Goal: Task Accomplishment & Management: Use online tool/utility

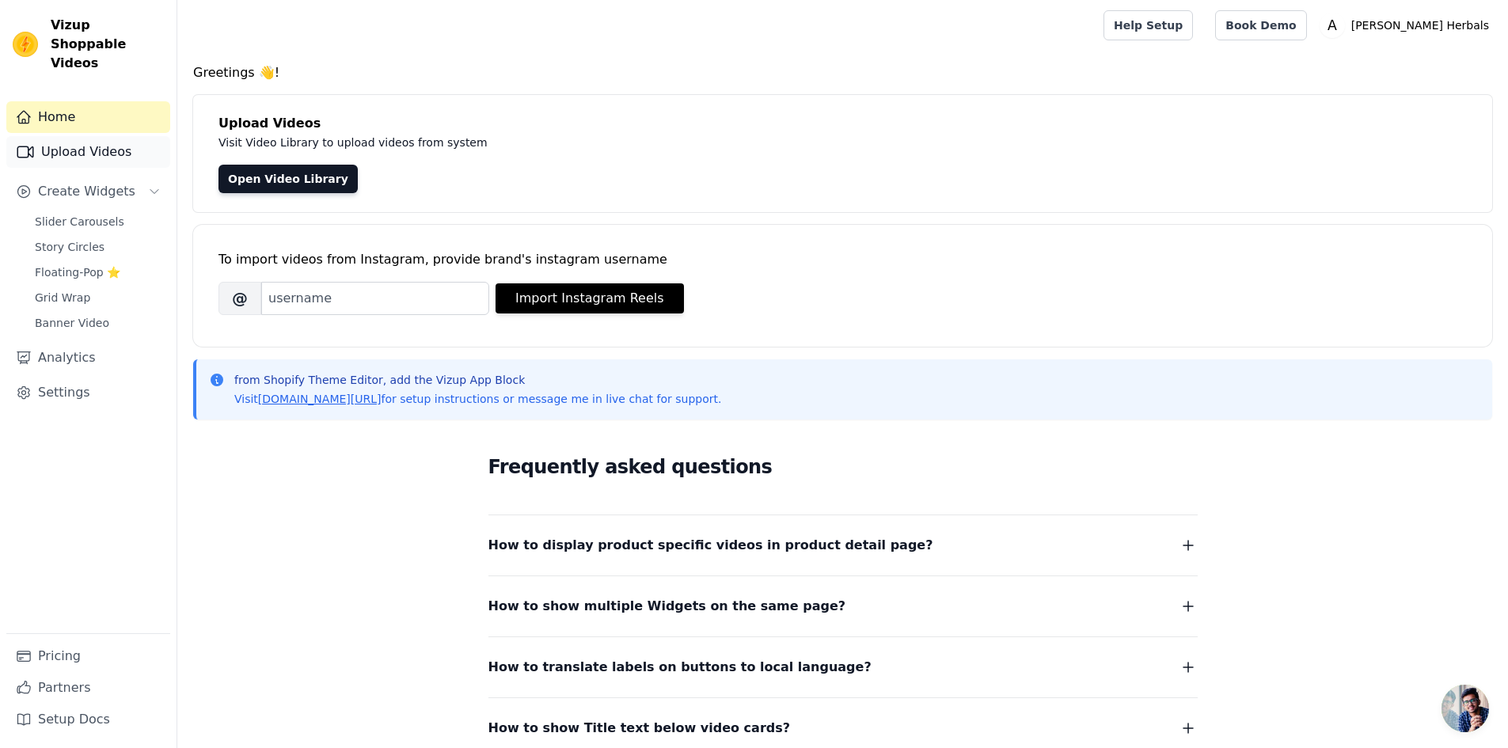
click at [107, 136] on link "Upload Videos" at bounding box center [88, 152] width 164 height 32
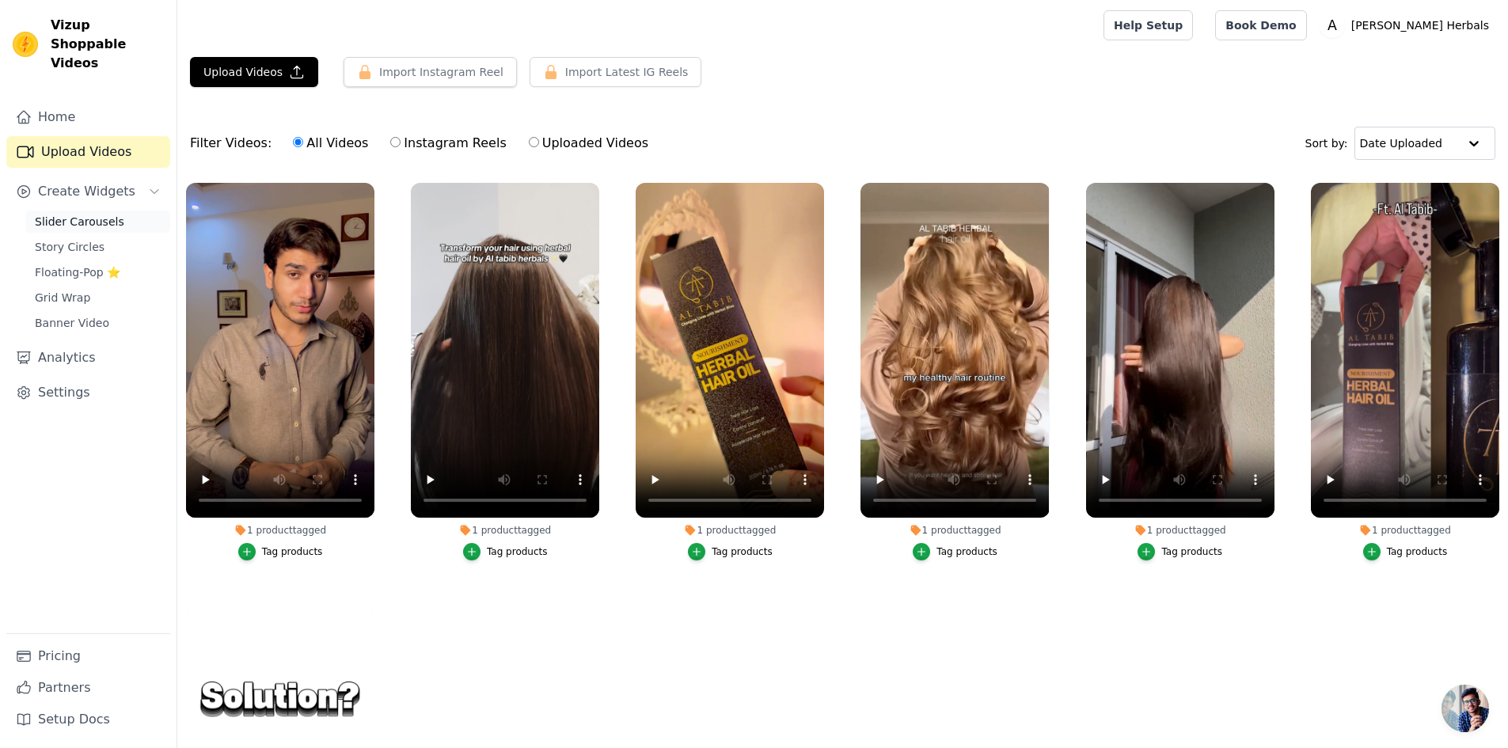
click at [117, 211] on link "Slider Carousels" at bounding box center [97, 222] width 145 height 22
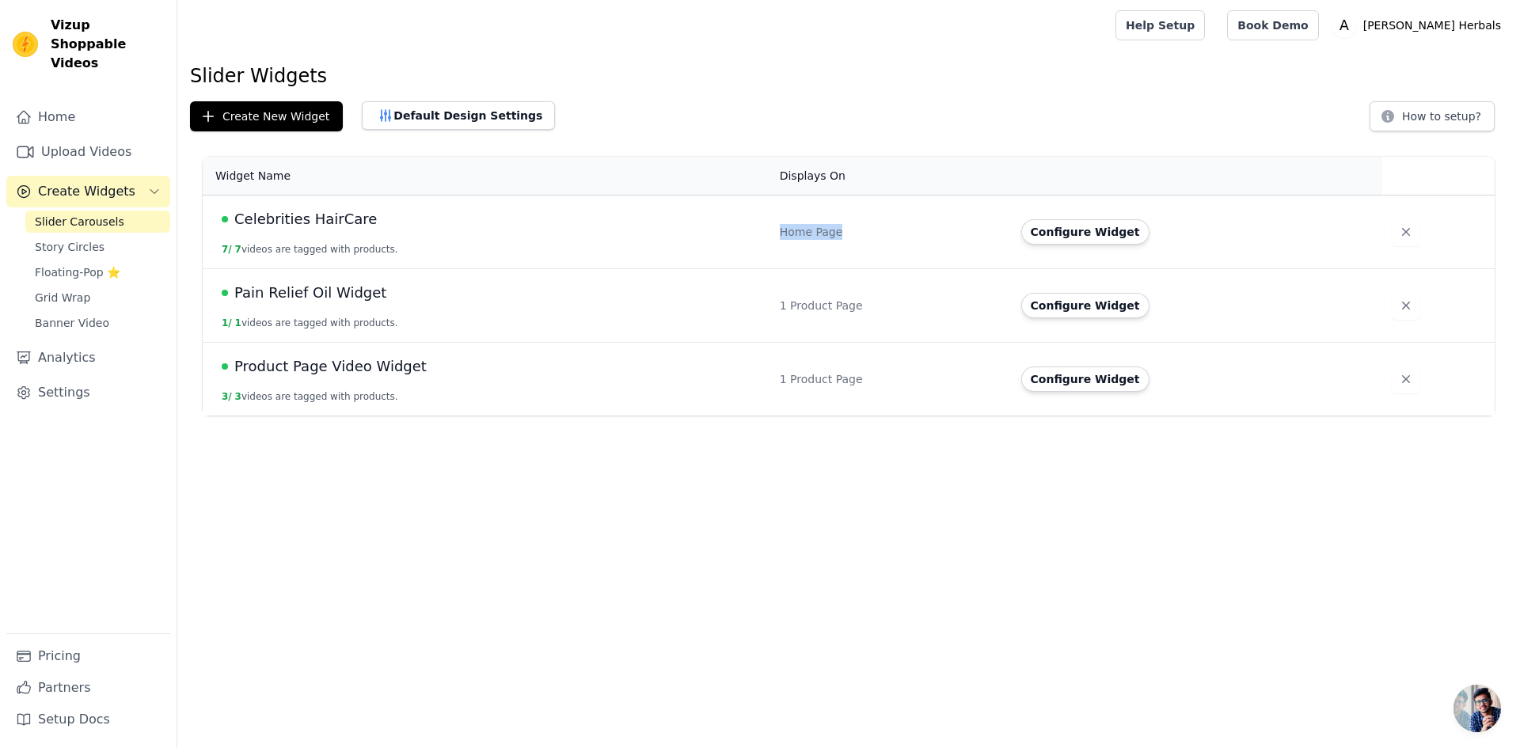
drag, startPoint x: 776, startPoint y: 232, endPoint x: 864, endPoint y: 245, distance: 88.8
click at [871, 237] on td "Home Page" at bounding box center [890, 233] width 241 height 74
drag, startPoint x: 780, startPoint y: 302, endPoint x: 879, endPoint y: 311, distance: 98.5
click at [879, 311] on td "1 Product Page" at bounding box center [890, 306] width 241 height 74
drag, startPoint x: 789, startPoint y: 374, endPoint x: 880, endPoint y: 379, distance: 91.2
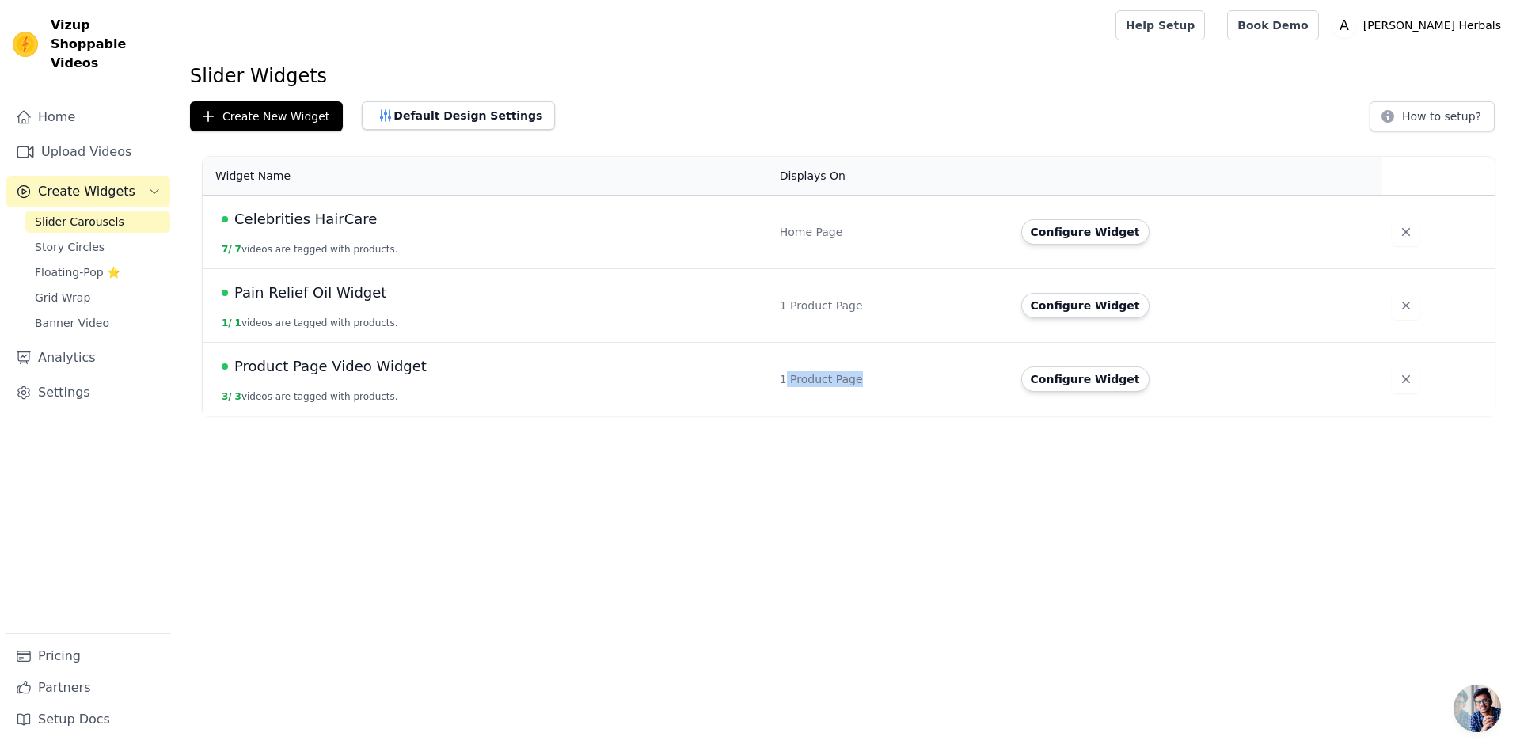
click at [880, 379] on div "1 Product Page" at bounding box center [891, 379] width 222 height 16
click at [845, 388] on td "1 Product Page" at bounding box center [890, 380] width 241 height 74
drag, startPoint x: 390, startPoint y: 292, endPoint x: 228, endPoint y: 296, distance: 162.3
click at [228, 296] on div "Pain Relief Oil Widget" at bounding box center [491, 293] width 539 height 22
drag, startPoint x: 441, startPoint y: 364, endPoint x: 224, endPoint y: 366, distance: 216.9
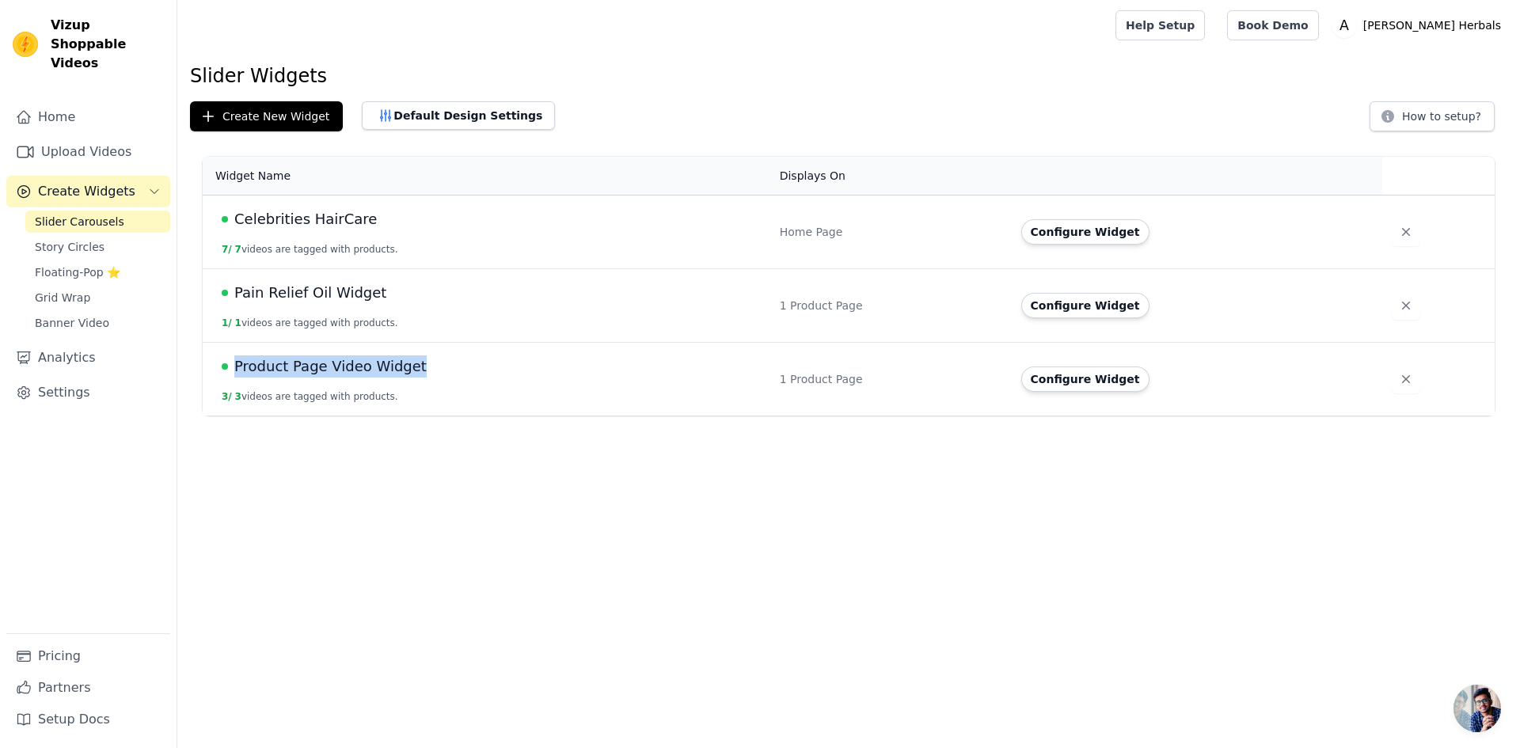
click at [224, 366] on div "Product Page Video Widget" at bounding box center [491, 366] width 539 height 22
click at [780, 380] on td "1 Product Page" at bounding box center [890, 380] width 241 height 74
click at [1103, 377] on button "Configure Widget" at bounding box center [1085, 378] width 128 height 25
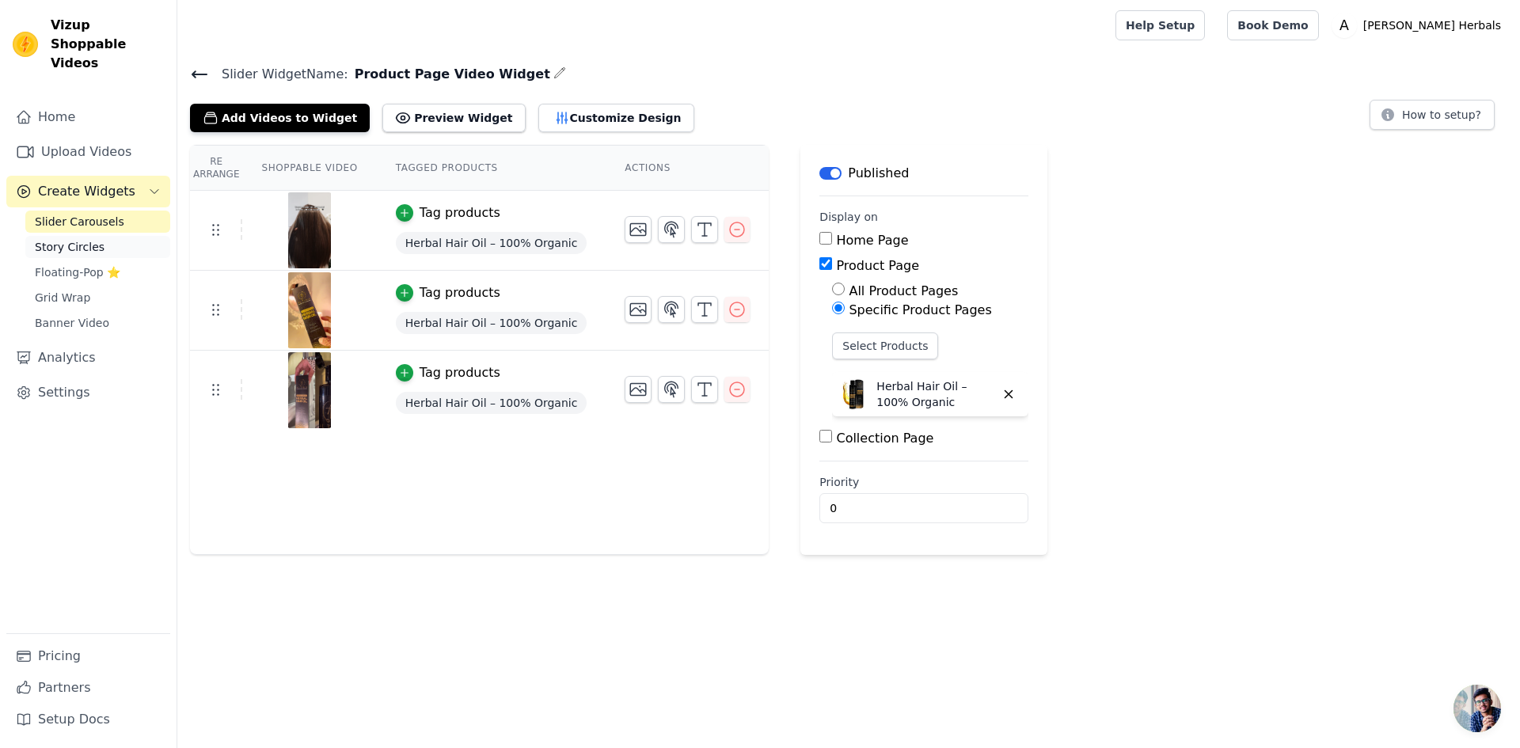
click at [77, 239] on span "Story Circles" at bounding box center [70, 247] width 70 height 16
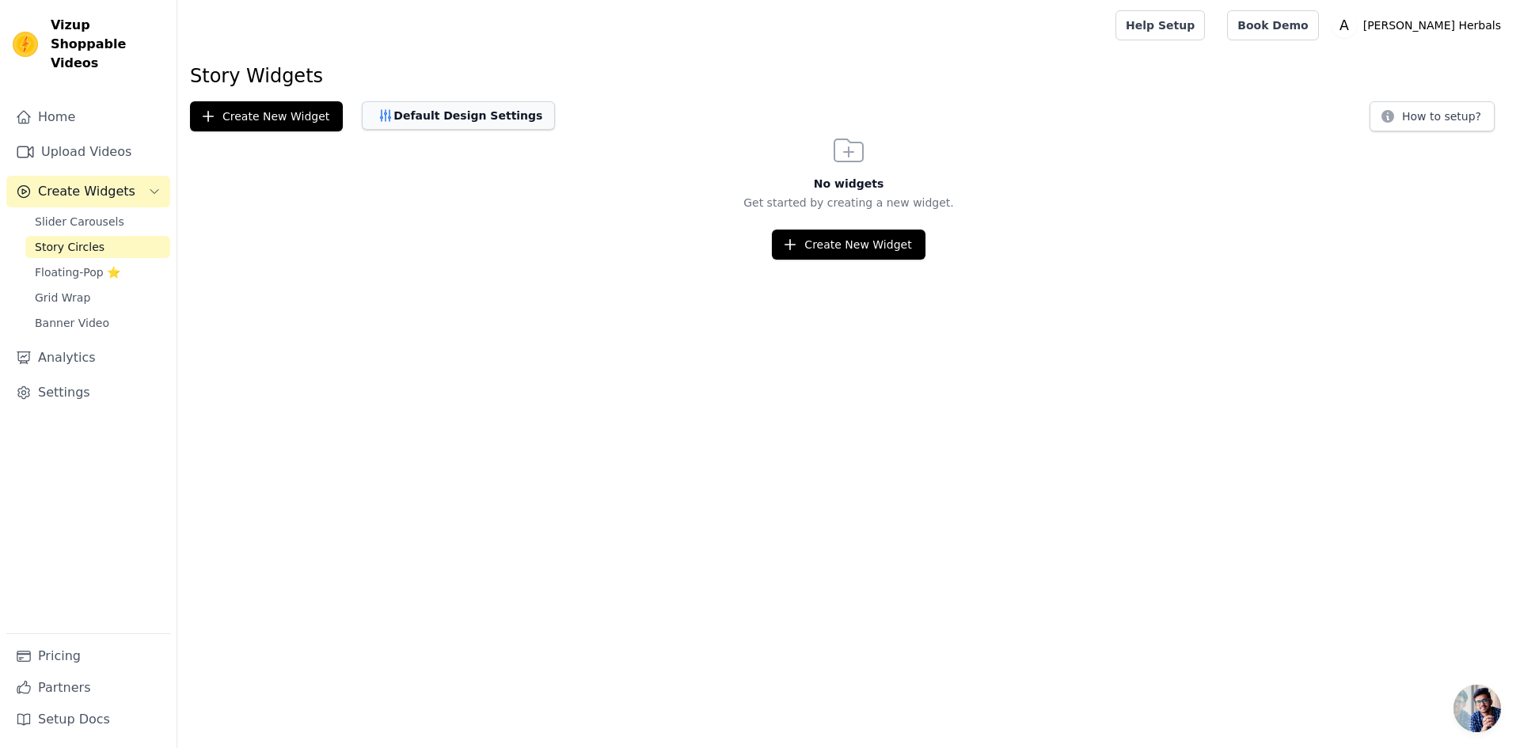
click at [488, 118] on button "Default Design Settings" at bounding box center [458, 115] width 193 height 28
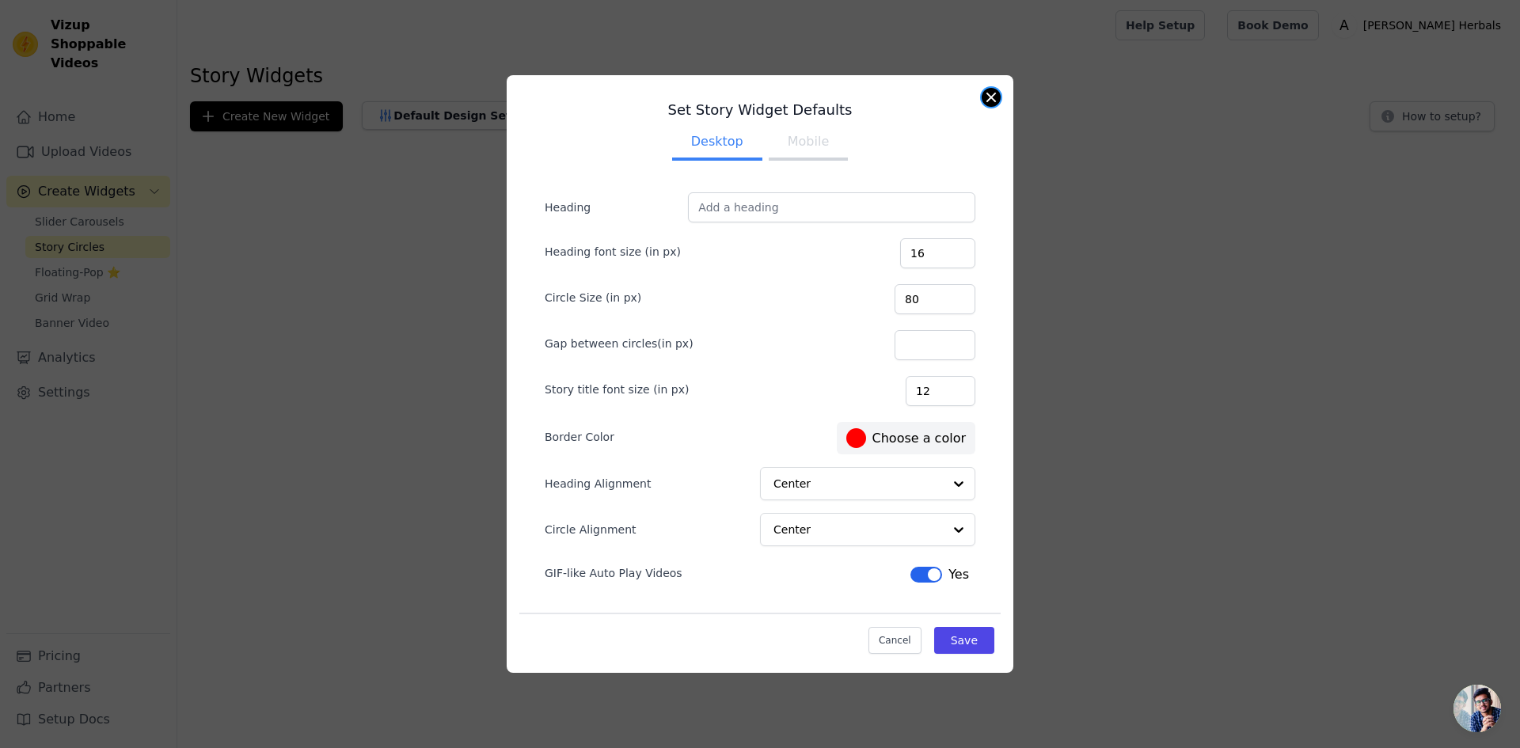
click at [998, 101] on button "Close modal" at bounding box center [991, 97] width 19 height 19
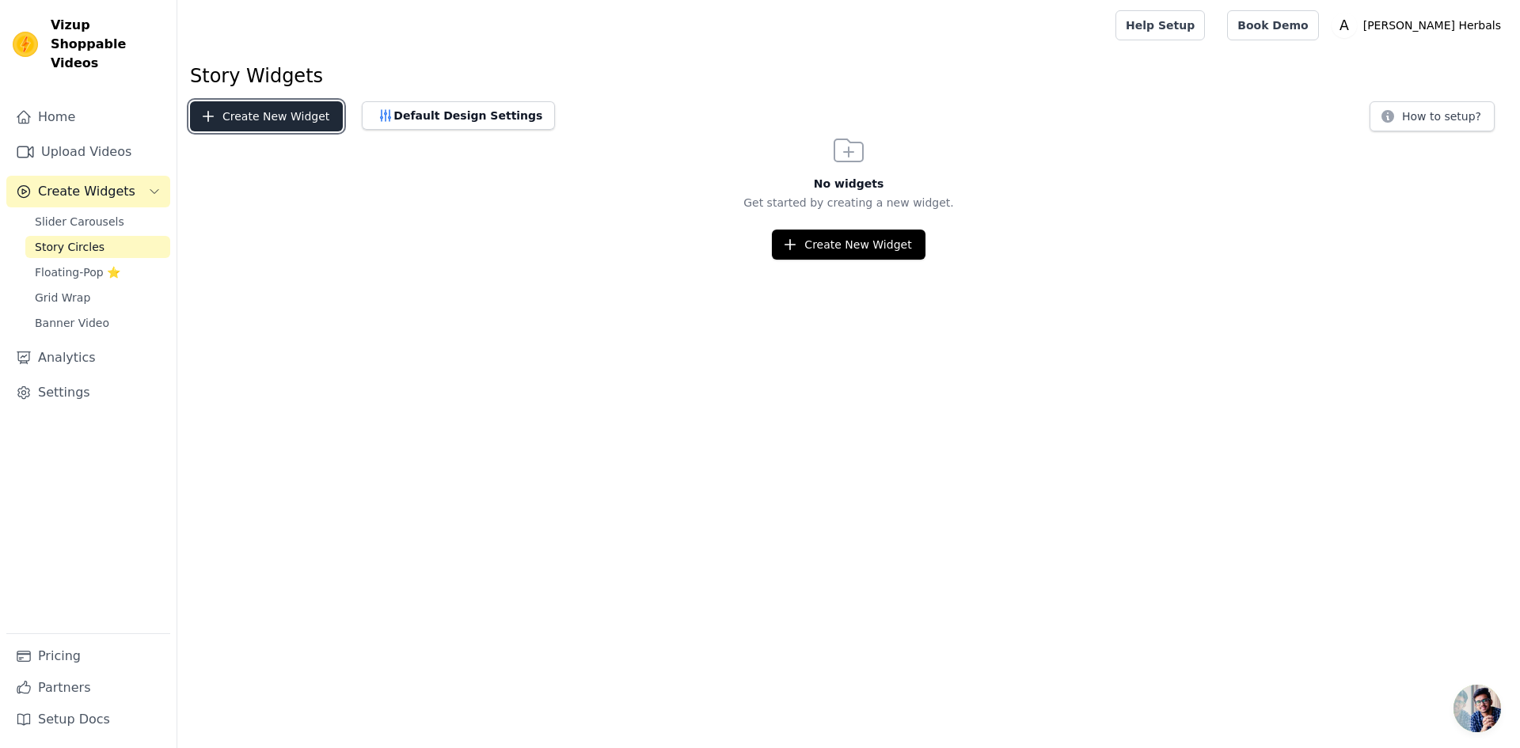
click at [295, 131] on button "Create New Widget" at bounding box center [266, 116] width 153 height 30
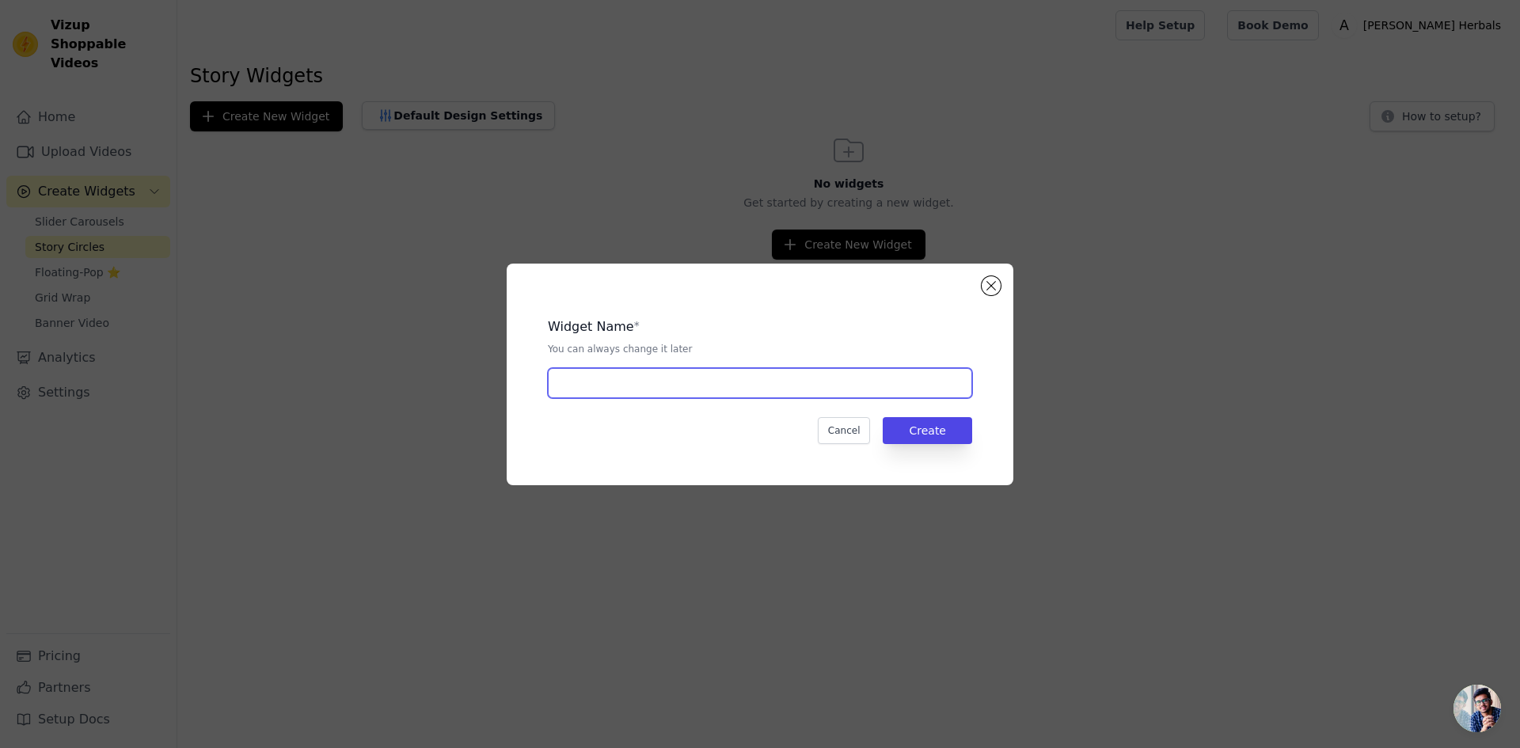
click at [638, 384] on input "text" at bounding box center [760, 383] width 424 height 30
type input "Story"
click at [939, 430] on button "Create" at bounding box center [927, 430] width 89 height 27
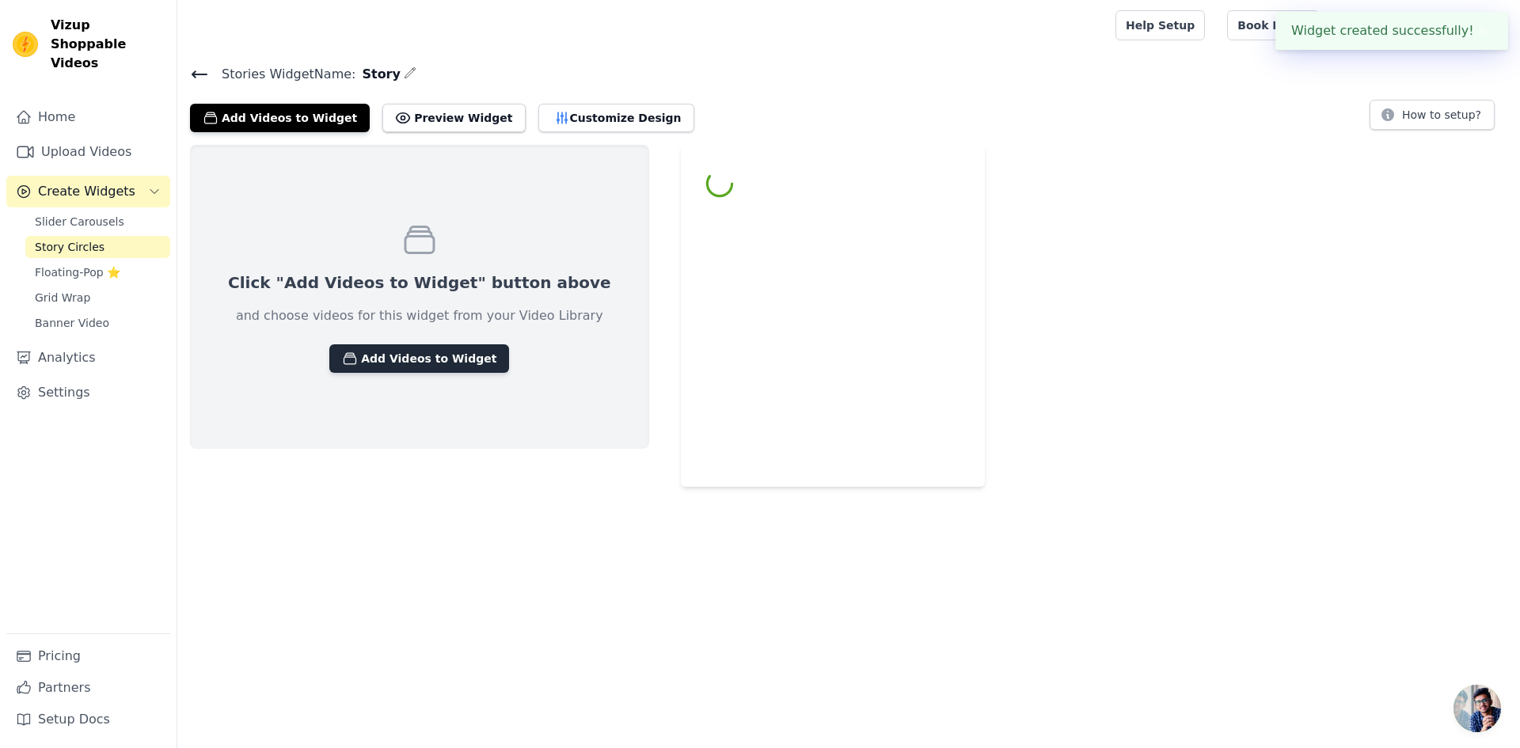
click at [409, 359] on button "Add Videos to Widget" at bounding box center [419, 358] width 180 height 28
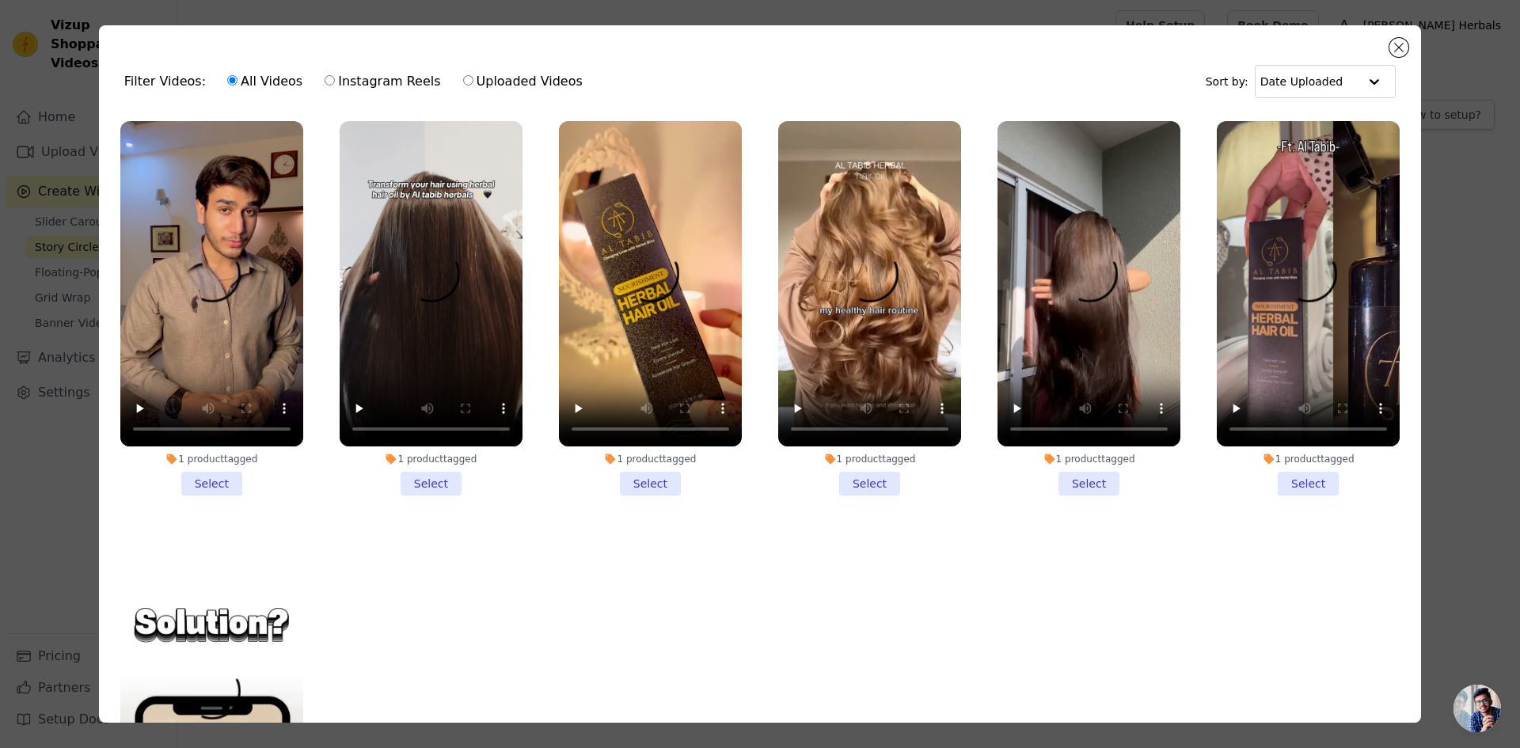
click at [221, 484] on li "1 product tagged Select" at bounding box center [211, 308] width 183 height 374
click at [0, 0] on input "1 product tagged Select" at bounding box center [0, 0] width 0 height 0
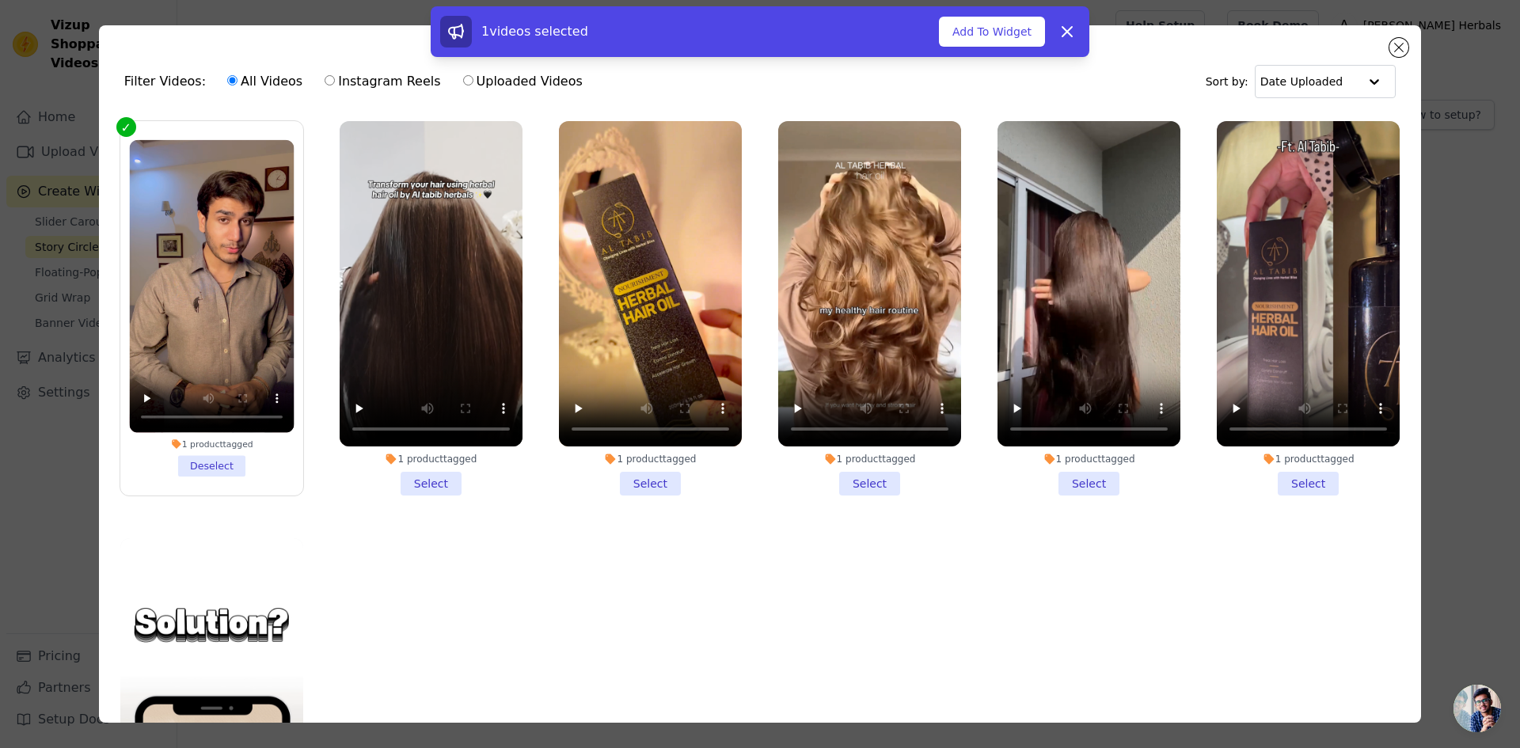
click at [415, 474] on li "1 product tagged Select" at bounding box center [431, 308] width 183 height 374
click at [0, 0] on input "1 product tagged Select" at bounding box center [0, 0] width 0 height 0
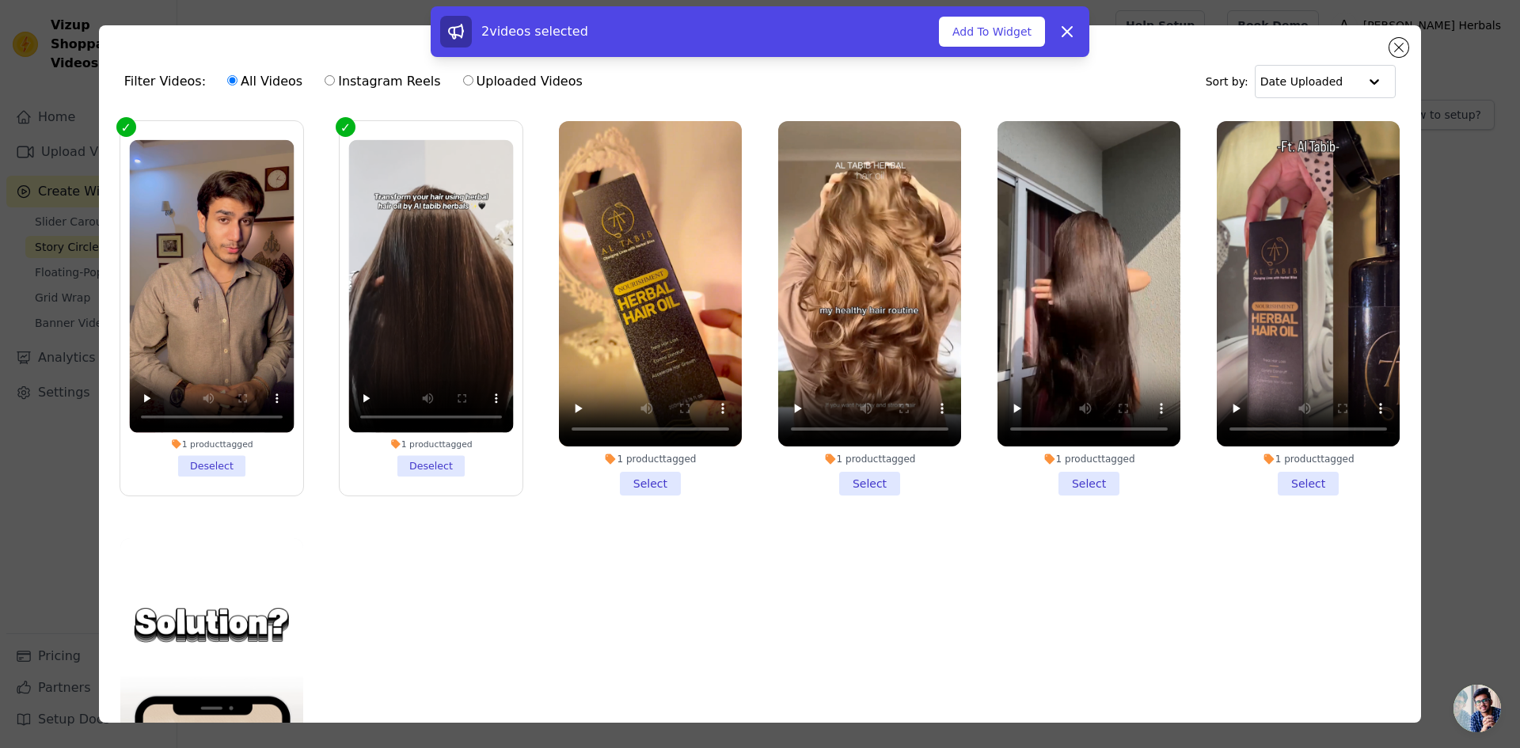
click at [606, 469] on li "1 product tagged Select" at bounding box center [650, 308] width 183 height 374
click at [0, 0] on input "1 product tagged Select" at bounding box center [0, 0] width 0 height 0
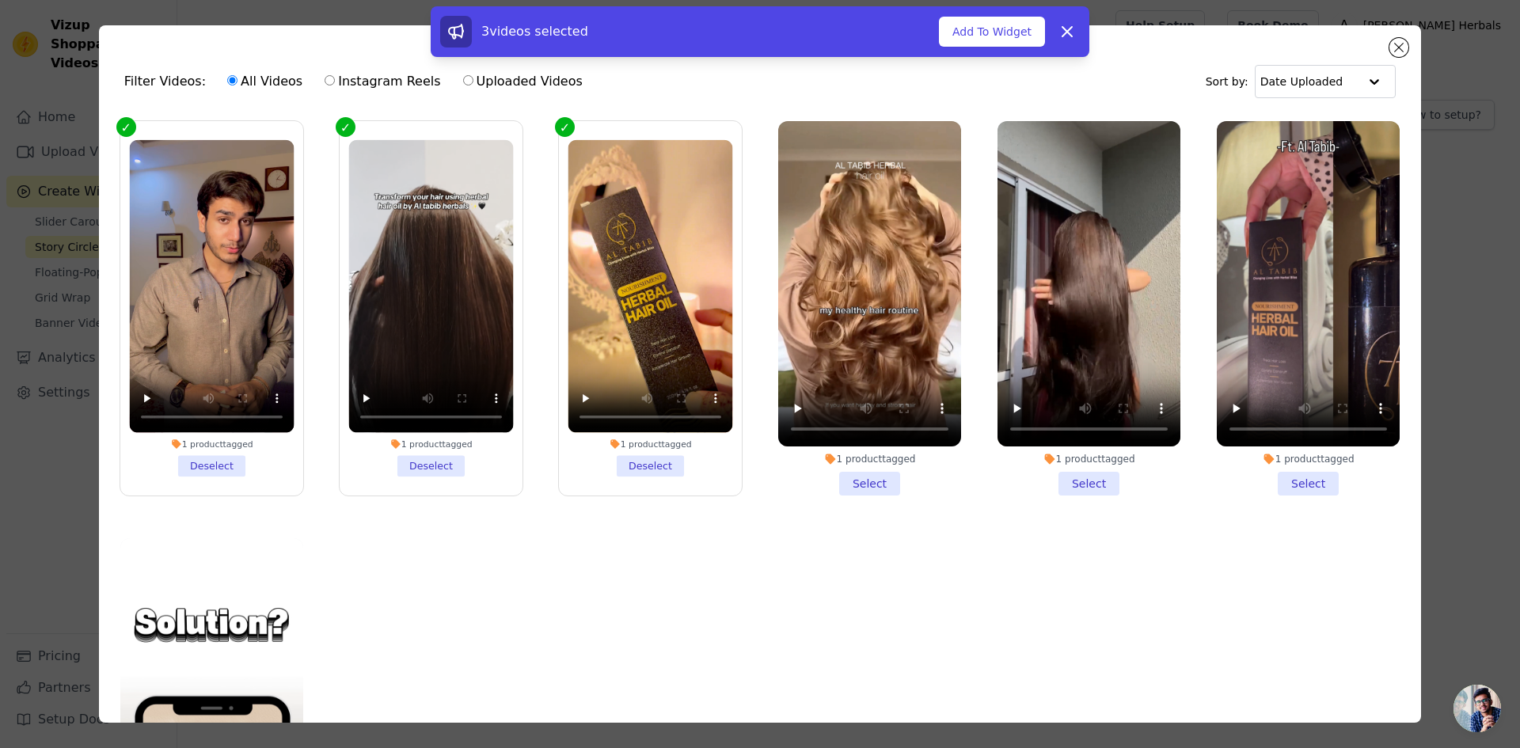
click at [847, 477] on li "1 product tagged Select" at bounding box center [869, 308] width 183 height 374
click at [0, 0] on input "1 product tagged Select" at bounding box center [0, 0] width 0 height 0
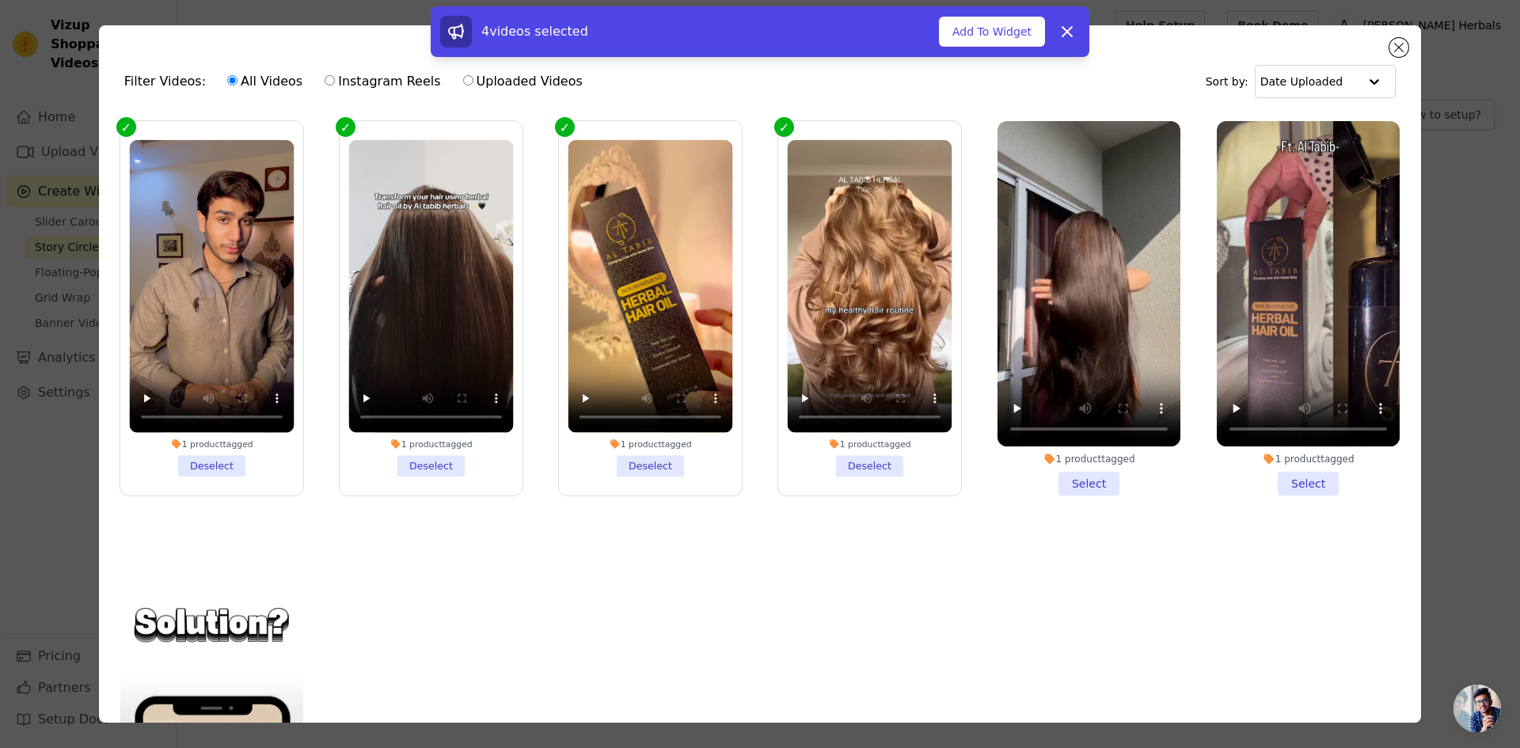
click at [1035, 482] on li "1 product tagged Select" at bounding box center [1088, 308] width 183 height 374
click at [0, 0] on input "1 product tagged Select" at bounding box center [0, 0] width 0 height 0
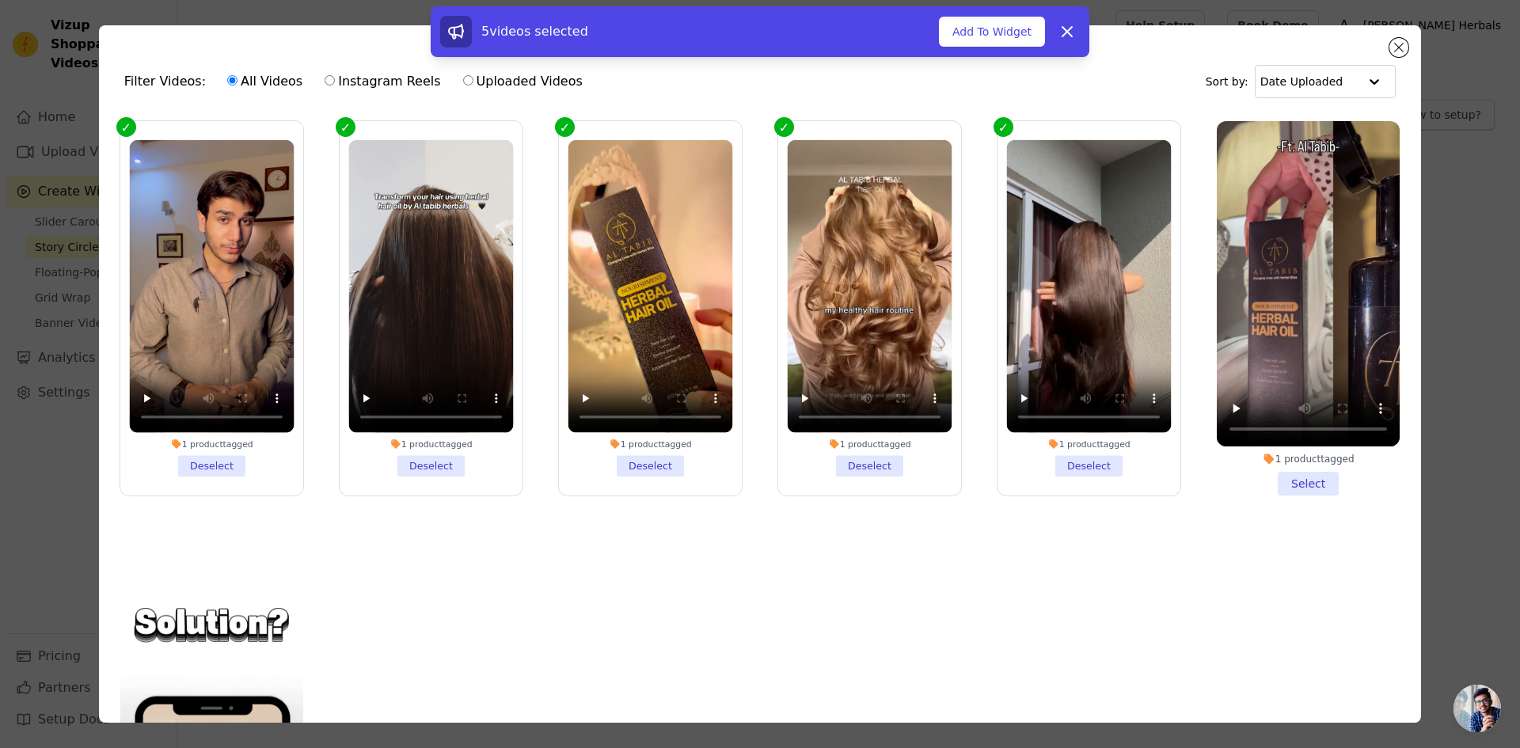
click at [1255, 466] on li "1 product tagged Select" at bounding box center [1308, 308] width 183 height 374
click at [0, 0] on input "1 product tagged Select" at bounding box center [0, 0] width 0 height 0
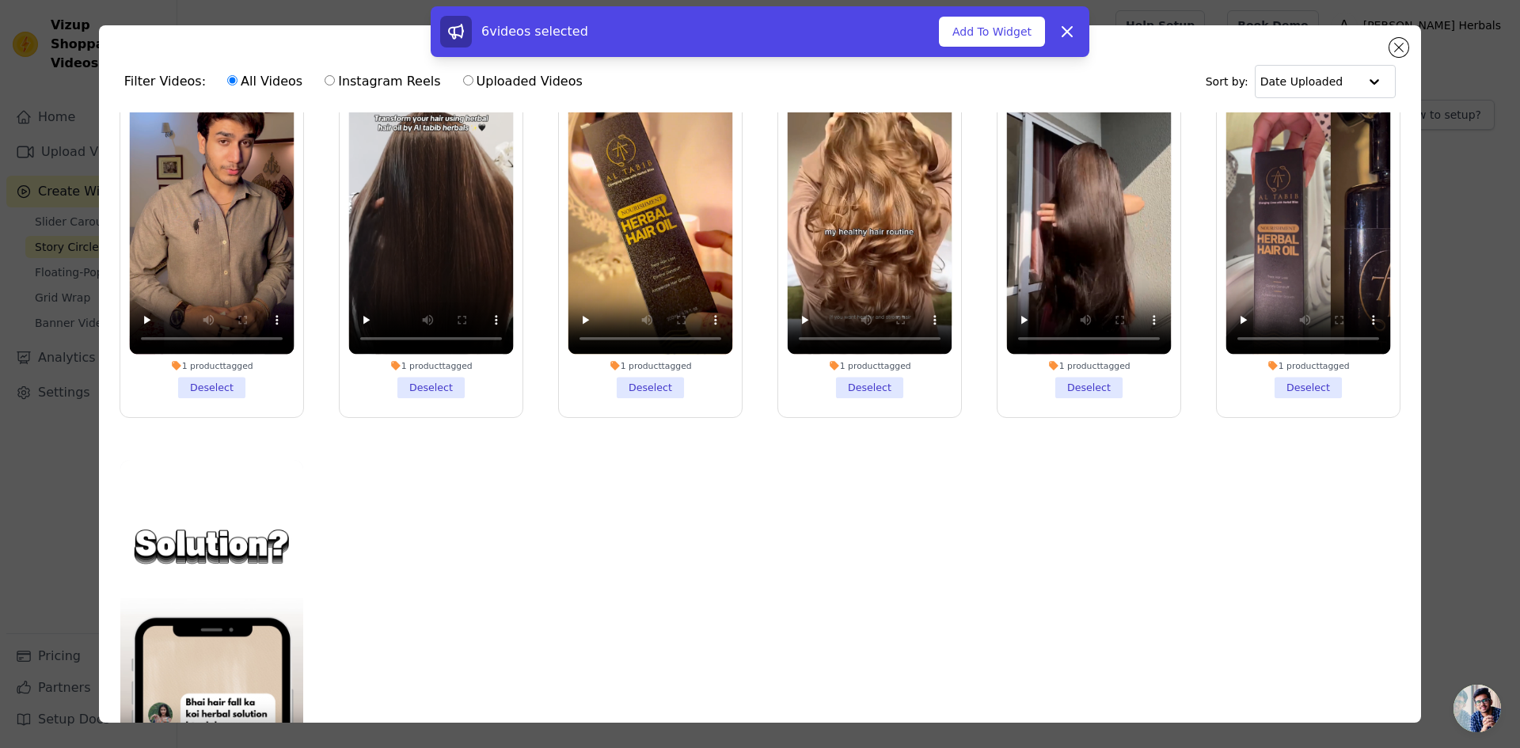
scroll to position [133, 0]
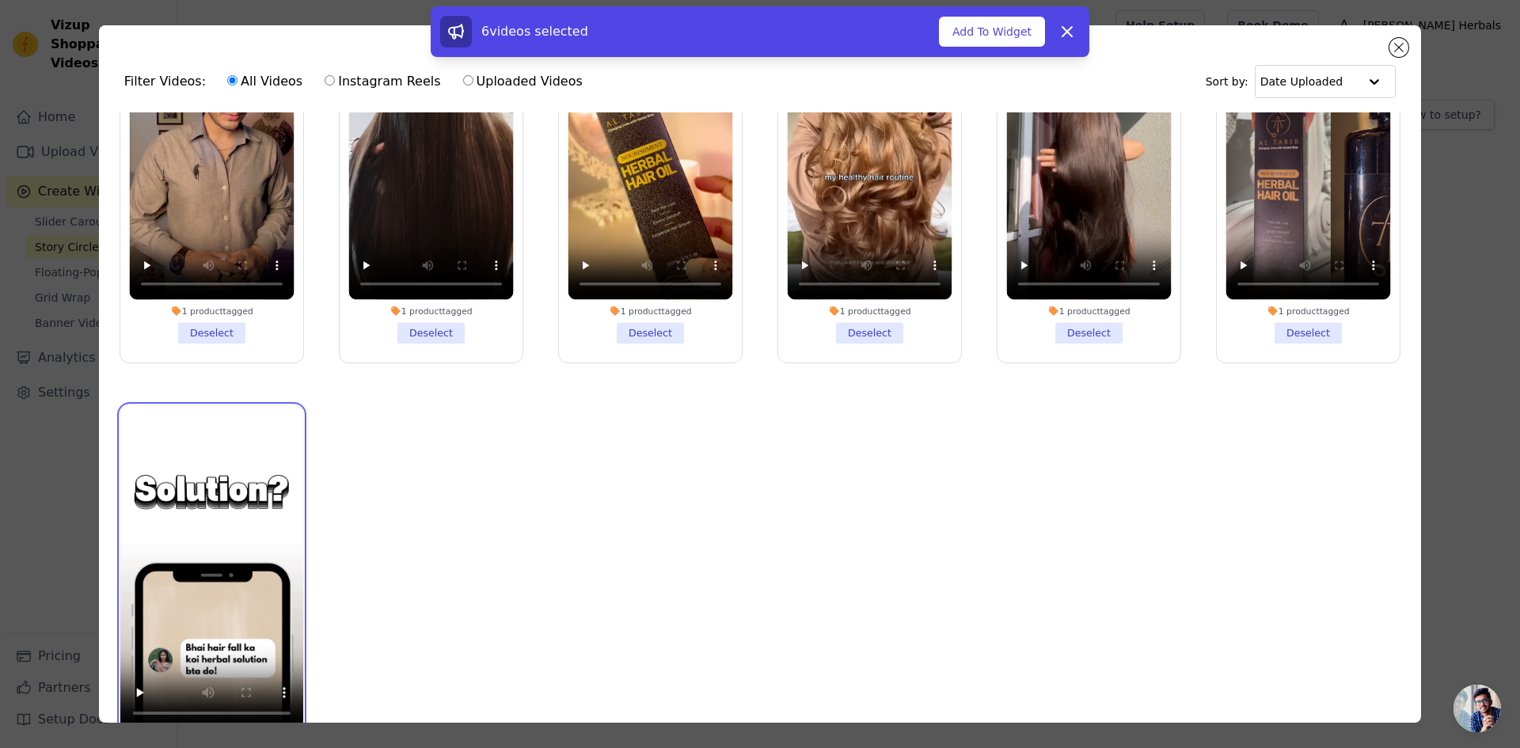
click at [251, 590] on video at bounding box center [211, 567] width 183 height 325
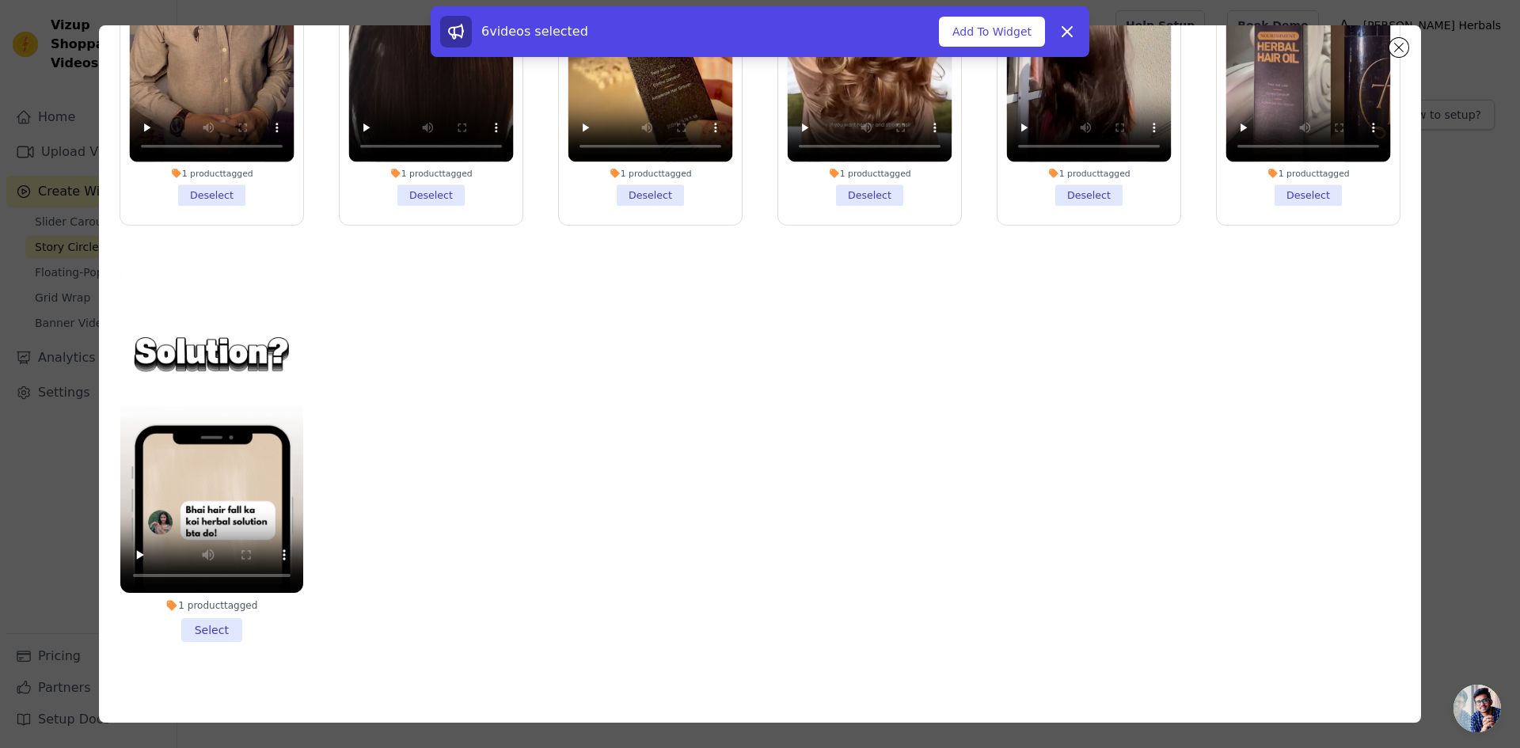
click at [256, 613] on li "1 product tagged Select" at bounding box center [211, 455] width 183 height 374
click at [0, 0] on input "1 product tagged Select" at bounding box center [0, 0] width 0 height 0
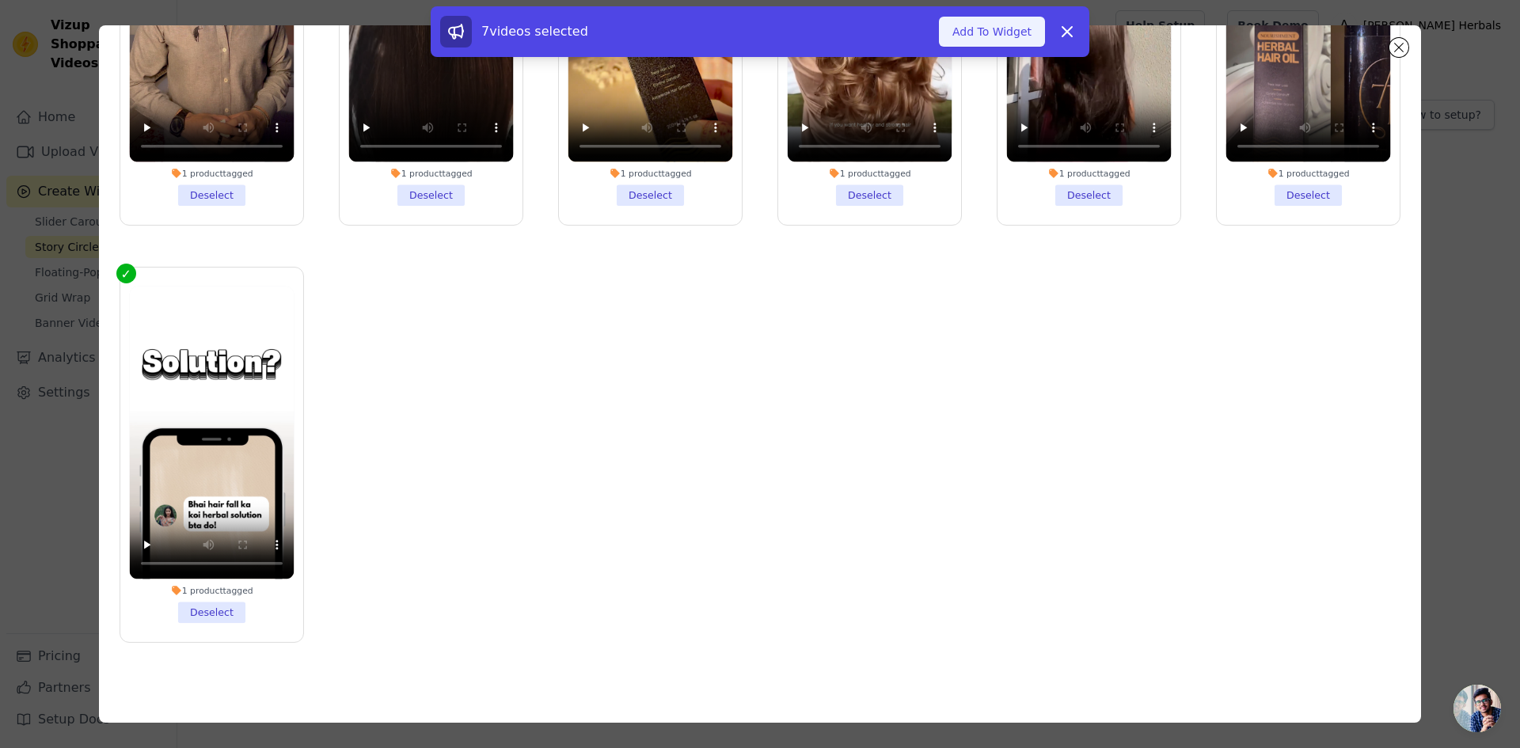
click at [989, 29] on button "Add To Widget" at bounding box center [992, 32] width 106 height 30
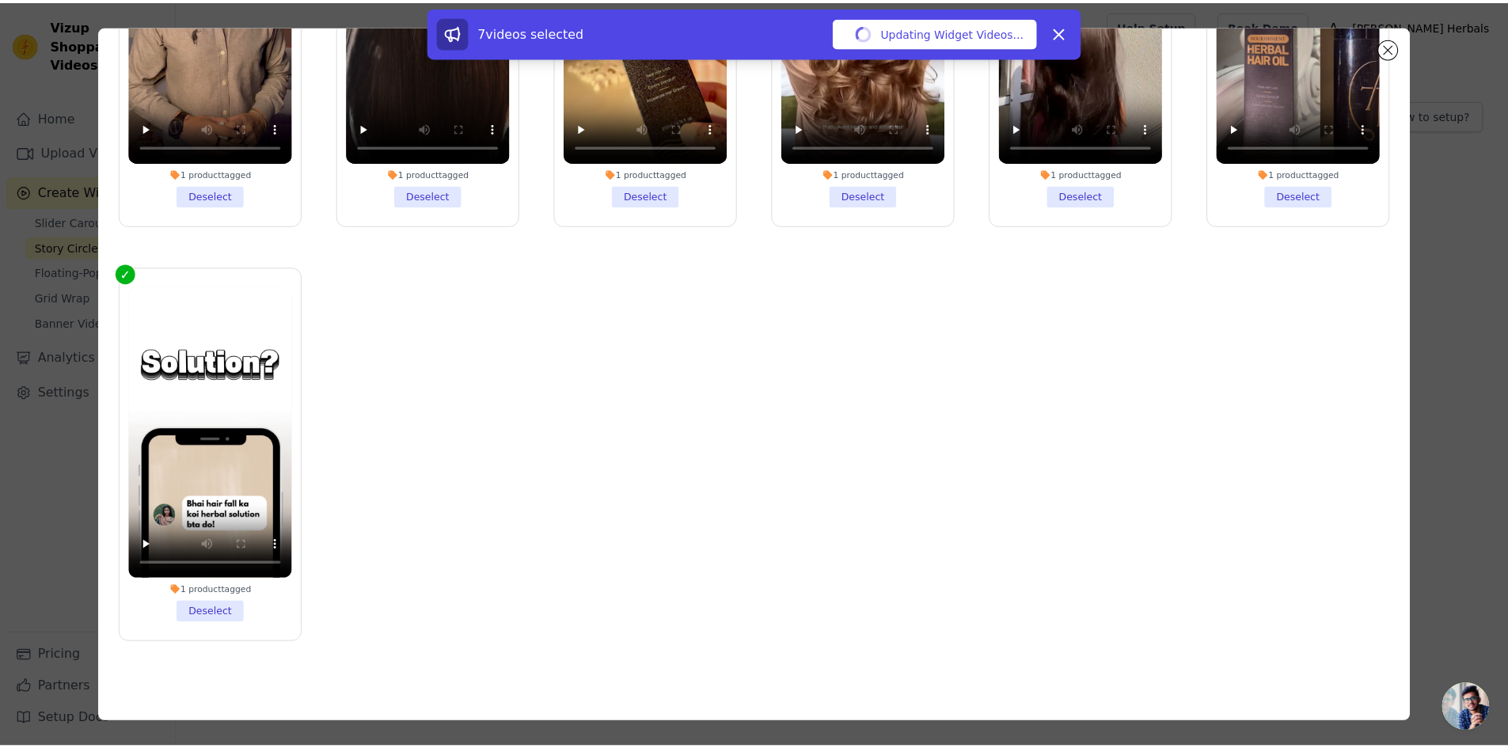
scroll to position [0, 0]
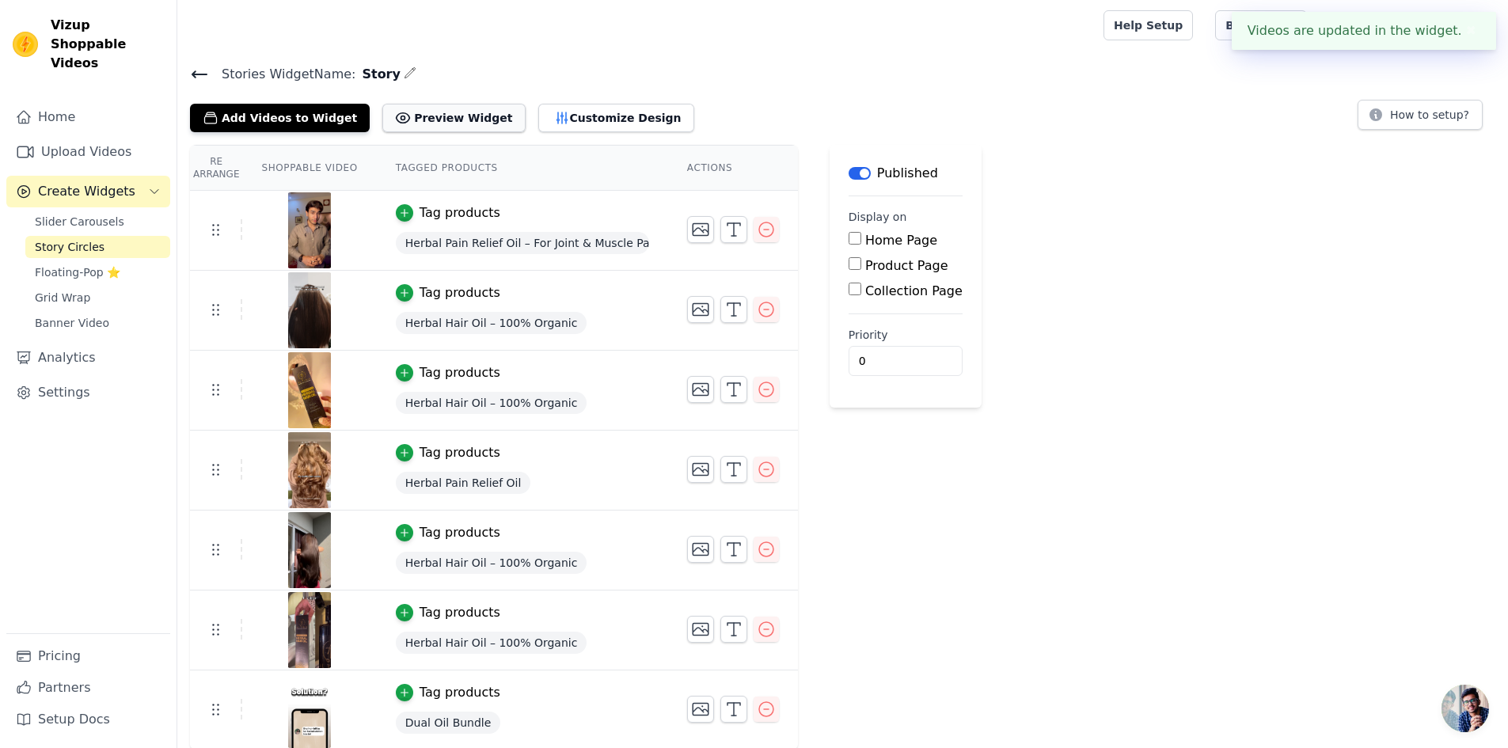
click at [423, 117] on button "Preview Widget" at bounding box center [453, 118] width 142 height 28
click at [849, 232] on input "Home Page" at bounding box center [855, 238] width 13 height 13
checkbox input "true"
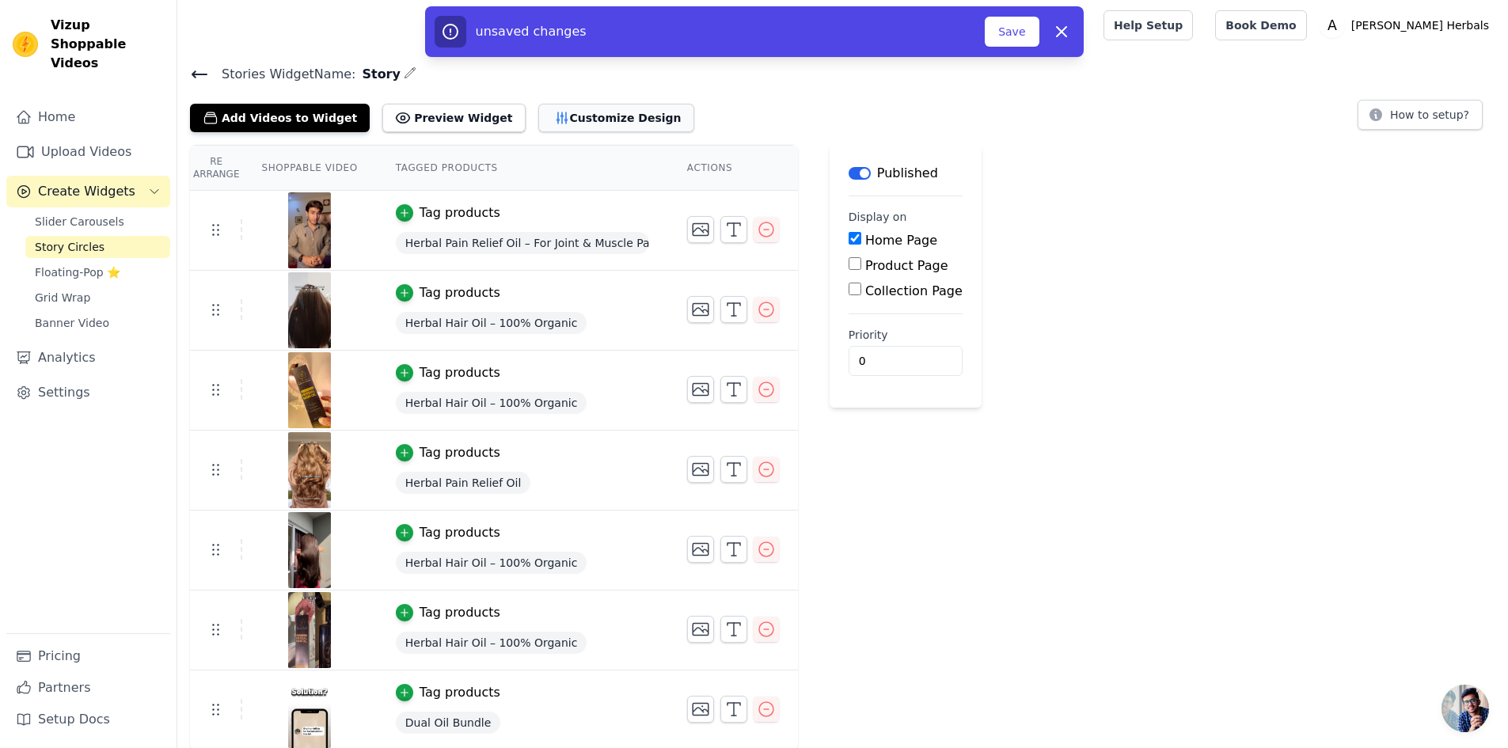
click at [562, 126] on button "Customize Design" at bounding box center [616, 118] width 156 height 28
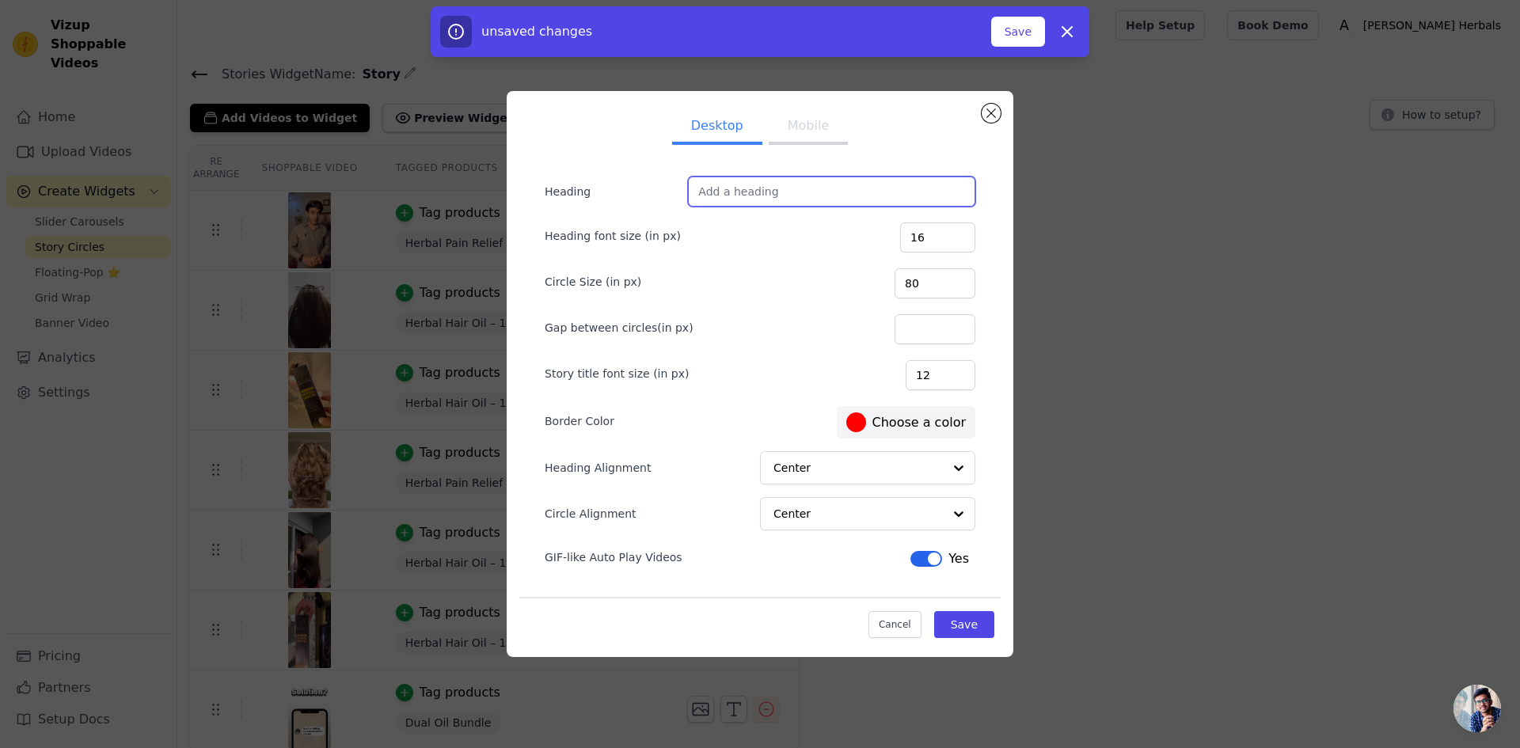
click at [808, 191] on input "Heading" at bounding box center [831, 192] width 287 height 30
drag, startPoint x: 529, startPoint y: 560, endPoint x: 678, endPoint y: 560, distance: 148.8
click at [678, 560] on div "Heading Heading font size (in px) 16 Circle Size (in px) 80 Gap between circles…" at bounding box center [759, 397] width 481 height 493
click at [992, 112] on button "Close modal" at bounding box center [991, 113] width 19 height 19
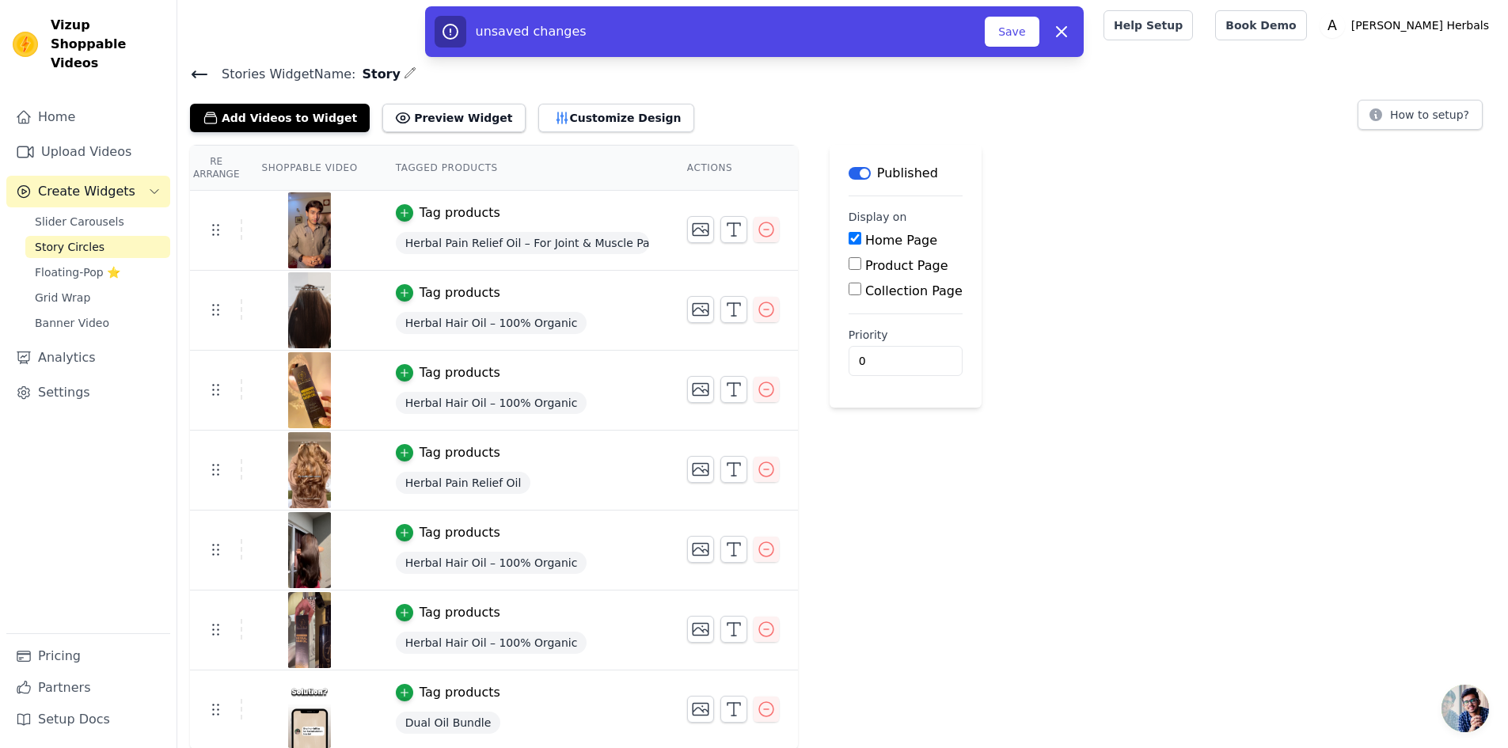
click at [865, 266] on label "Product Page" at bounding box center [906, 265] width 83 height 15
click at [857, 266] on input "Product Page" at bounding box center [855, 263] width 13 height 13
checkbox input "true"
click at [1003, 38] on button "Save" at bounding box center [1012, 32] width 54 height 30
click at [1012, 46] on button "Save" at bounding box center [1012, 32] width 54 height 30
